Goal: Communication & Community: Answer question/provide support

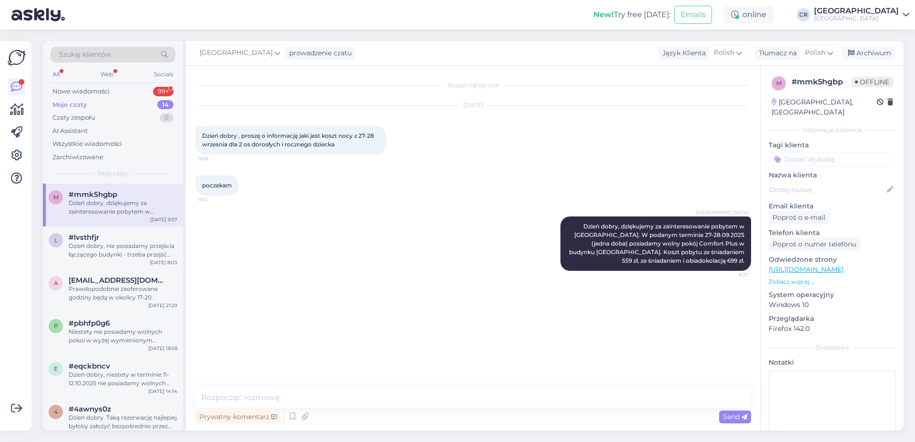
click at [104, 101] on div "Moje czaty 14" at bounding box center [113, 104] width 125 height 13
click at [120, 99] on div "Moje czaty 14" at bounding box center [113, 104] width 125 height 13
click at [133, 93] on div "Nowe wiadomości 99+" at bounding box center [113, 91] width 125 height 13
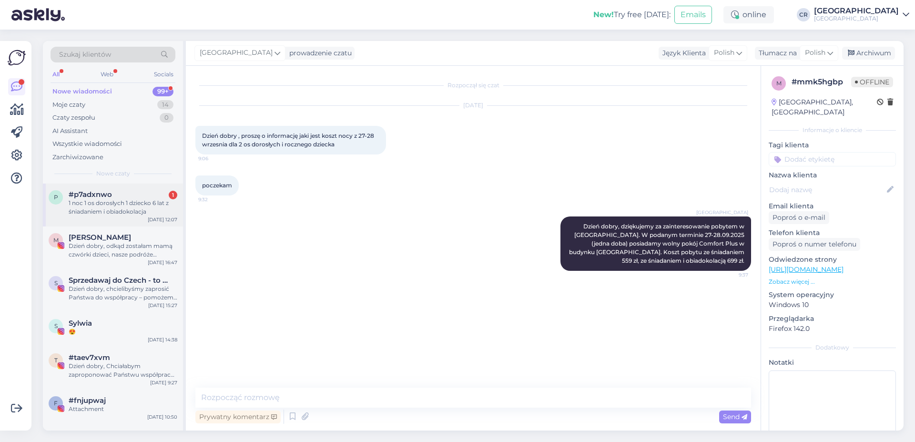
click at [118, 219] on div "p #p7adxnwo 1 1 noc 1 os dorosłych 1 dziecko 6 lat z śniadaniem i obiadokolacja…" at bounding box center [113, 204] width 140 height 43
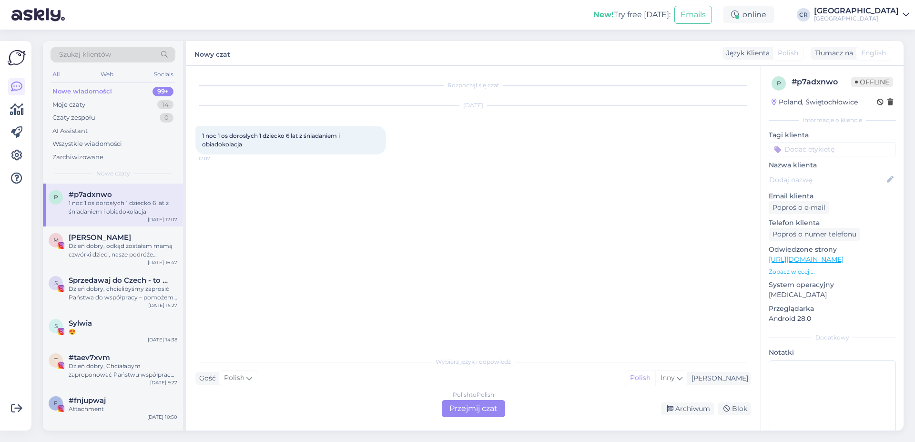
click at [479, 402] on div "Polish to Polish Przejmij czat" at bounding box center [473, 408] width 63 height 17
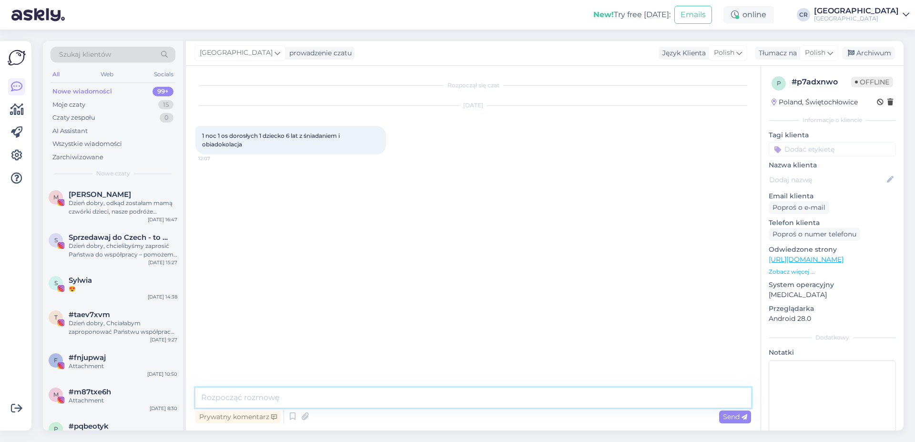
click at [285, 396] on textarea at bounding box center [473, 397] width 556 height 20
click at [223, 394] on textarea "Dzieńdobry" at bounding box center [473, 397] width 556 height 20
click at [255, 399] on textarea "Dzień dobry" at bounding box center [473, 397] width 556 height 20
type textarea "Dzień dobry, pobyt w jakim terminie?"
click at [726, 413] on span "Send" at bounding box center [735, 416] width 24 height 9
